Goal: Find contact information: Find contact information

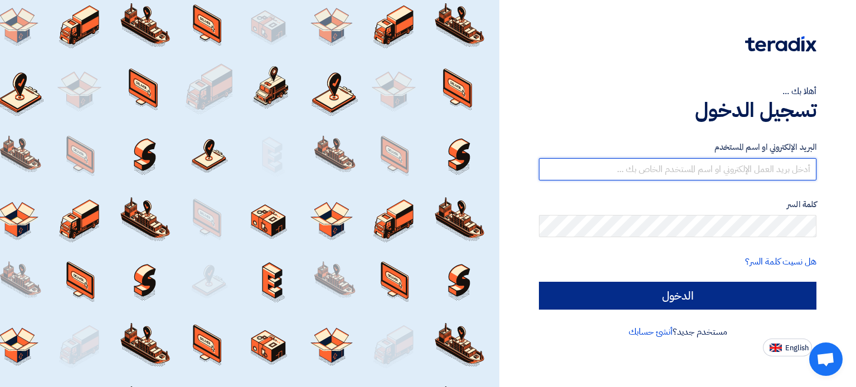
type input "m.abdou@alissa-aum.com"
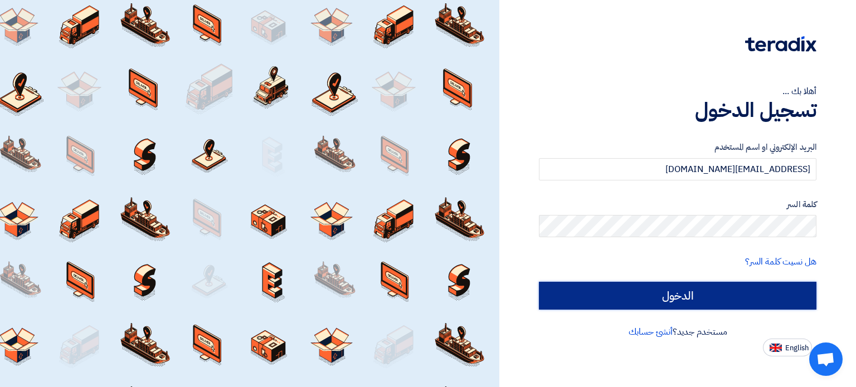
click at [657, 297] on input "الدخول" at bounding box center [677, 296] width 277 height 28
type input "Sign in"
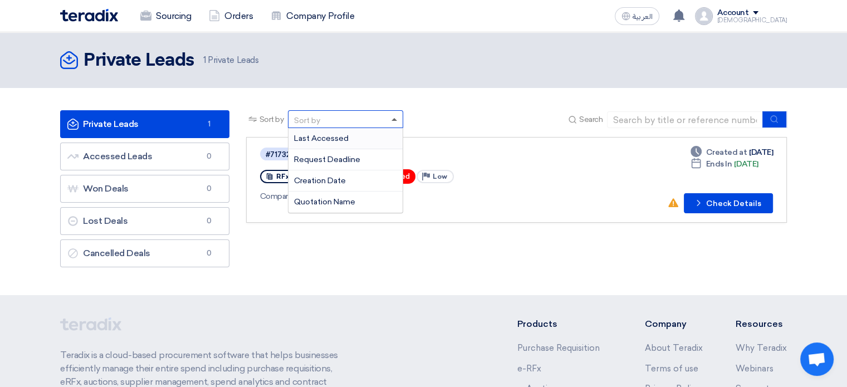
click at [397, 120] on span at bounding box center [395, 119] width 6 height 3
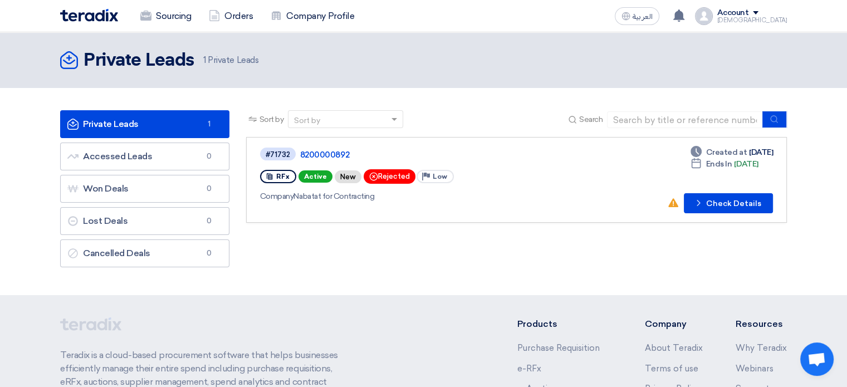
click at [372, 263] on div "Sort by Sort by Search Category Owner Type" at bounding box center [517, 191] width 558 height 163
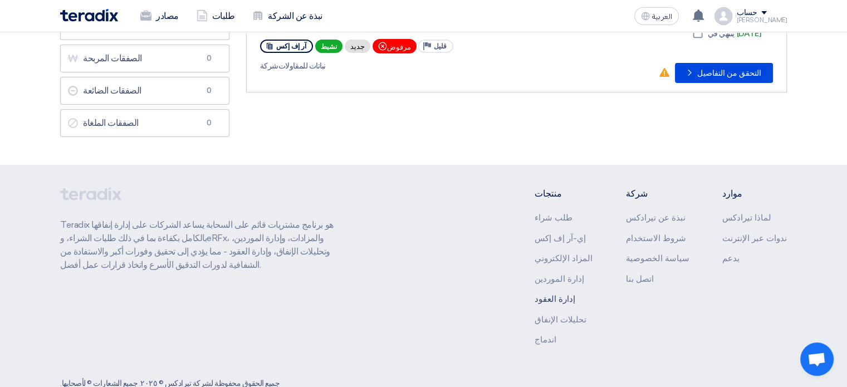
scroll to position [140, 0]
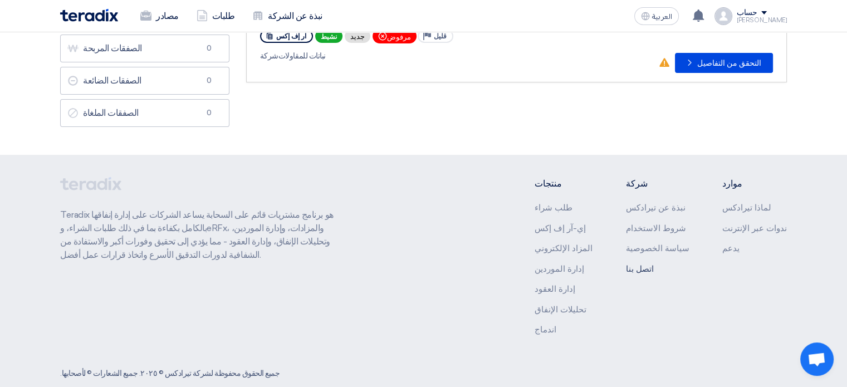
click at [649, 267] on font "اتصل بنا" at bounding box center [640, 269] width 28 height 10
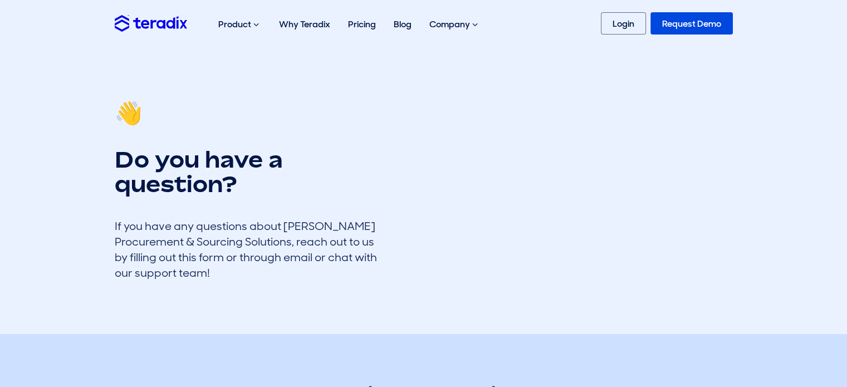
drag, startPoint x: 0, startPoint y: 0, endPoint x: 515, endPoint y: 201, distance: 552.4
click at [563, 142] on div "👋 Do you have a question? If you have any questions about Teradix’s Procurement…" at bounding box center [423, 190] width 635 height 180
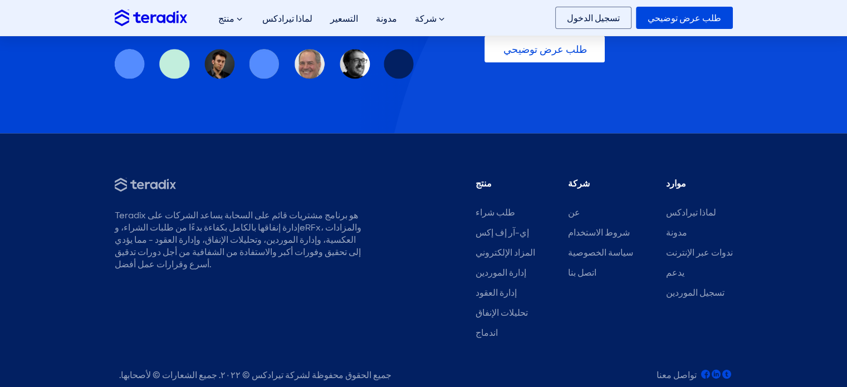
scroll to position [1052, 0]
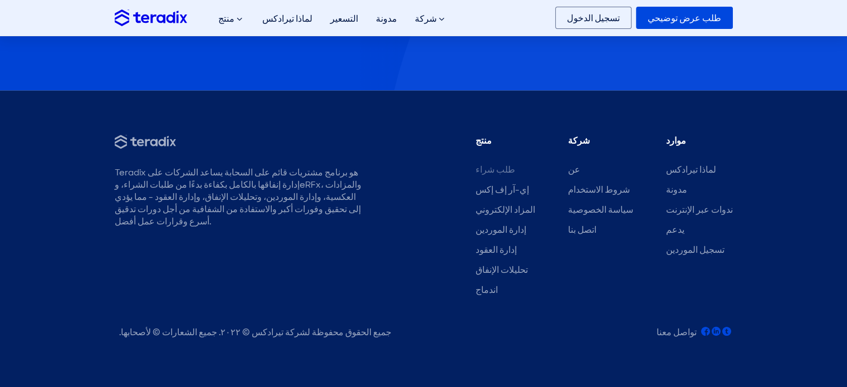
click at [504, 171] on font "طلب شراء" at bounding box center [496, 170] width 40 height 12
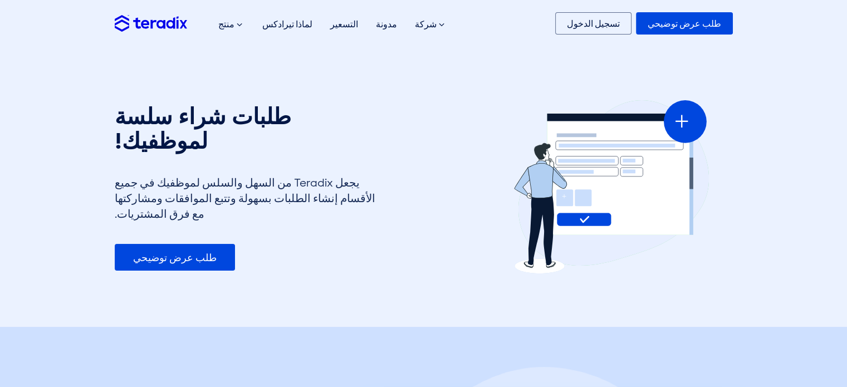
click at [203, 265] on link "طلب عرض توضيحي" at bounding box center [175, 257] width 120 height 27
